Goal: Browse casually

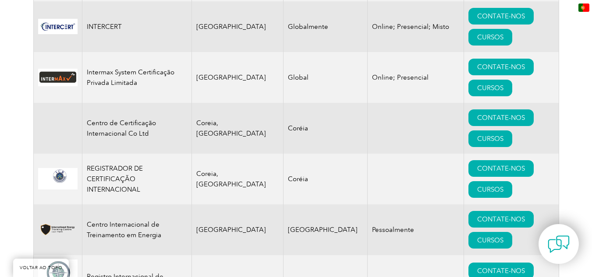
scroll to position [6748, 0]
